Goal: Task Accomplishment & Management: Manage account settings

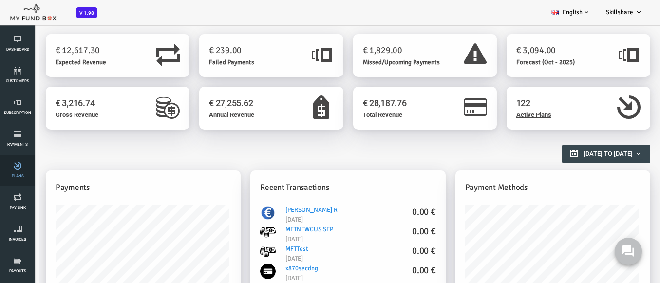
click at [18, 171] on link "Plans" at bounding box center [17, 170] width 29 height 31
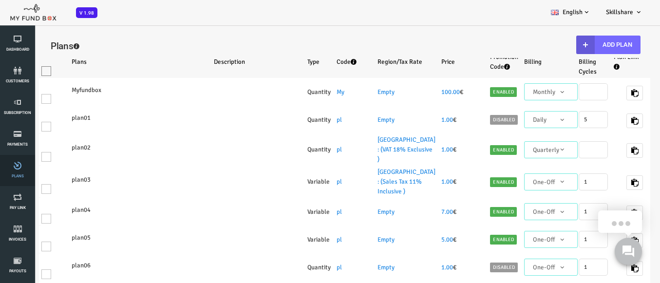
select select "100"
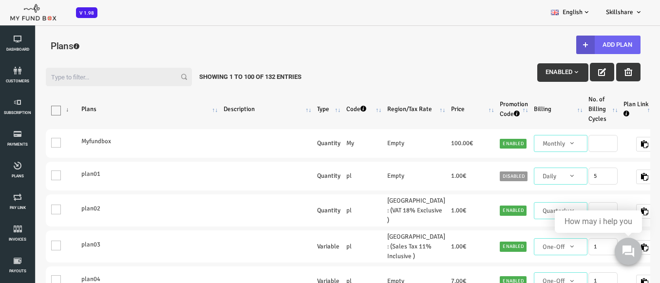
click at [576, 45] on button "Add Plan" at bounding box center [582, 45] width 64 height 19
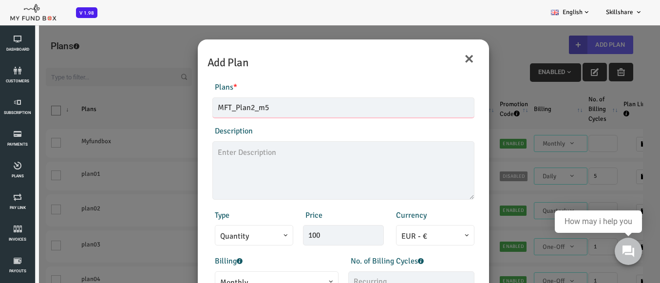
type input "MFT_Plan2_m5"
type textarea "MFT_Plan5_description"
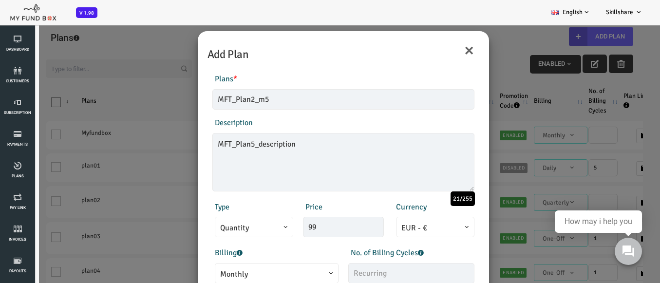
click at [245, 273] on span "Monthly" at bounding box center [250, 275] width 113 height 12
type input "99.00"
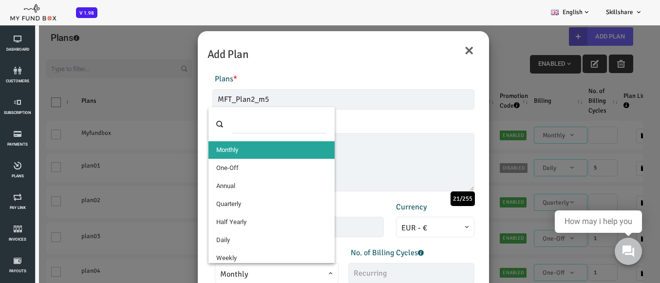
select select "4"
type input "1"
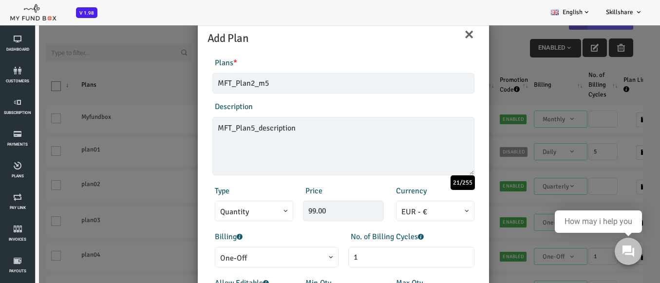
scroll to position [196, 0]
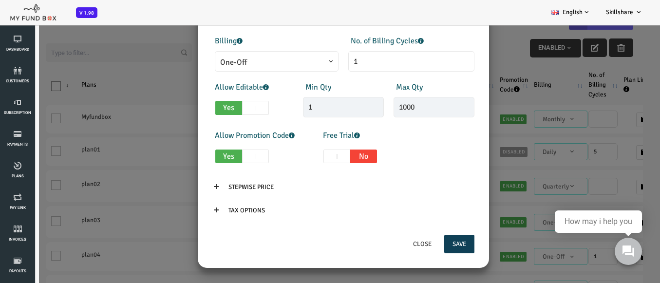
click at [428, 244] on button "Save" at bounding box center [433, 244] width 30 height 19
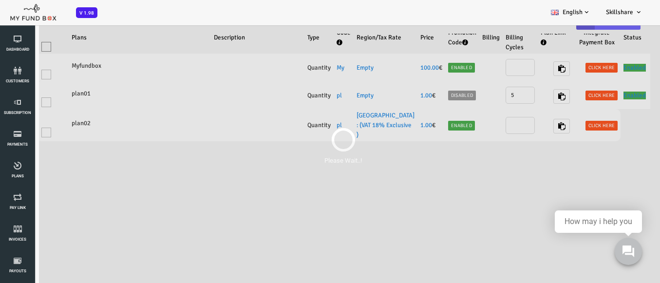
scroll to position [0, 0]
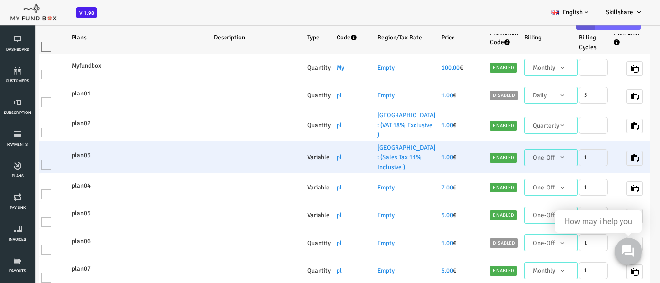
select select "100"
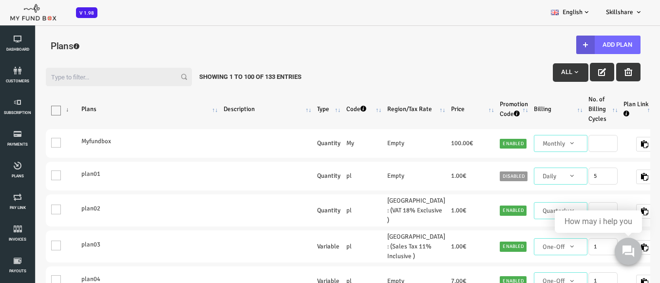
click at [88, 77] on input "Filter:" at bounding box center [92, 77] width 146 height 19
paste input "MFT_Plan2_m5"
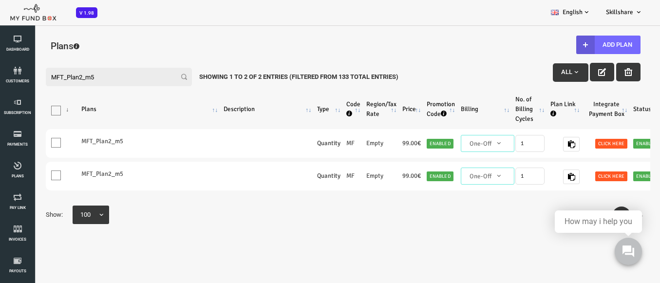
type input "MFT_Plan2_m5"
